Goal: Obtain resource: Download file/media

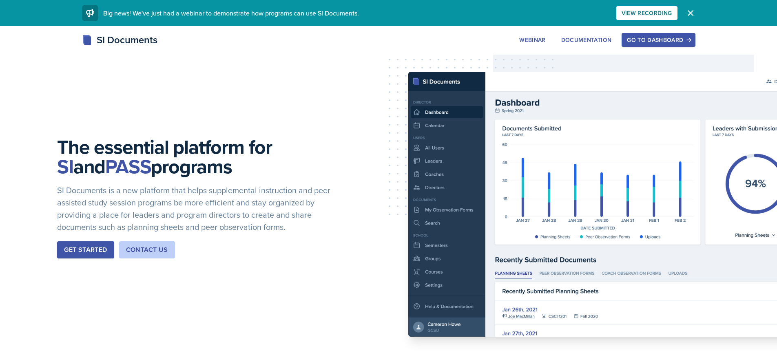
click at [635, 35] on button "Go to Dashboard" at bounding box center [658, 40] width 73 height 14
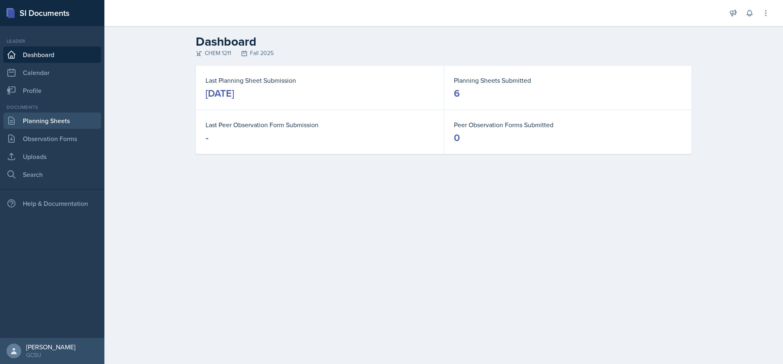
click at [75, 124] on link "Planning Sheets" at bounding box center [52, 121] width 98 height 16
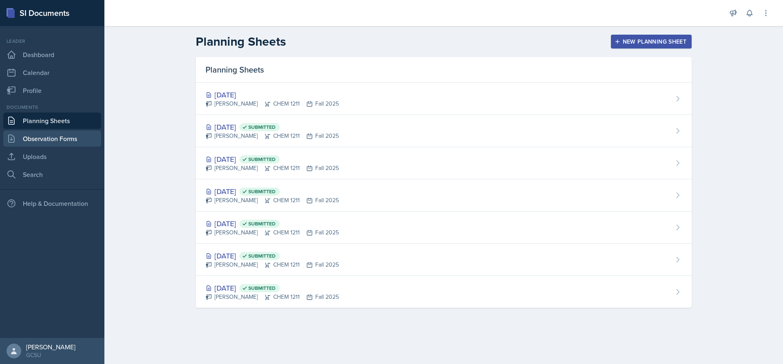
click at [58, 131] on link "Observation Forms" at bounding box center [52, 139] width 98 height 16
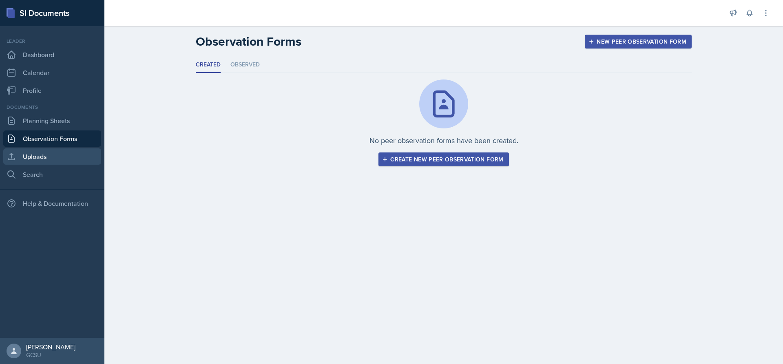
click at [52, 158] on link "Uploads" at bounding box center [52, 157] width 98 height 16
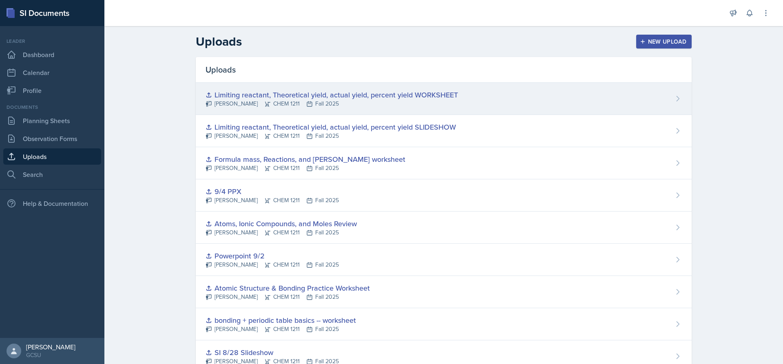
click at [414, 100] on div "[PERSON_NAME] CHEM 1211 Fall 2025" at bounding box center [332, 104] width 253 height 9
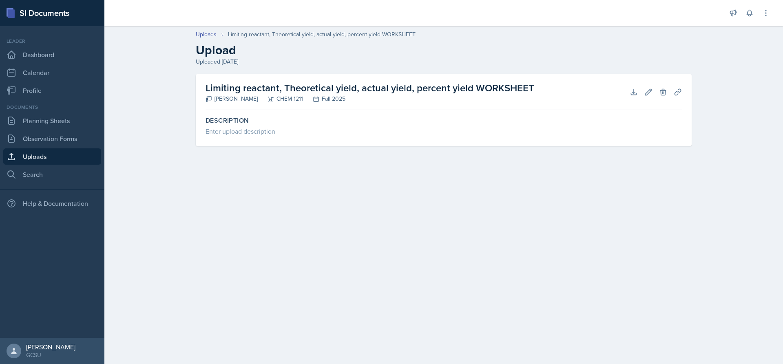
click at [624, 95] on div "Limiting reactant, Theoretical yield, actual yield, percent yield WORKSHEET [PE…" at bounding box center [444, 92] width 477 height 36
click at [636, 94] on icon at bounding box center [633, 91] width 5 height 5
